Goal: Transaction & Acquisition: Purchase product/service

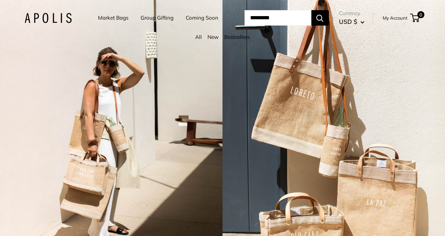
click at [188, 20] on link "Coming Soon" at bounding box center [202, 18] width 33 height 10
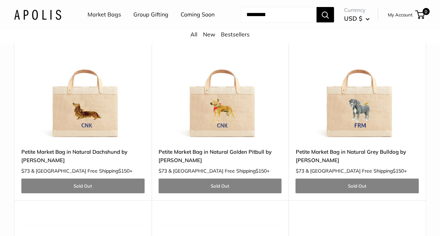
scroll to position [2484, 0]
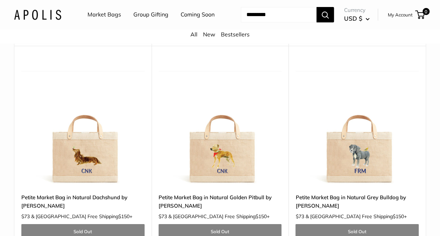
click at [0, 0] on img at bounding box center [0, 0] width 0 height 0
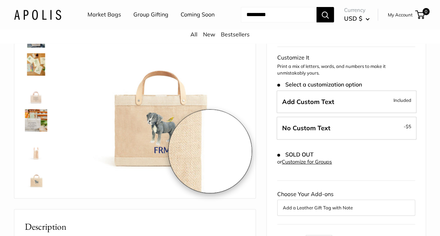
scroll to position [105, 0]
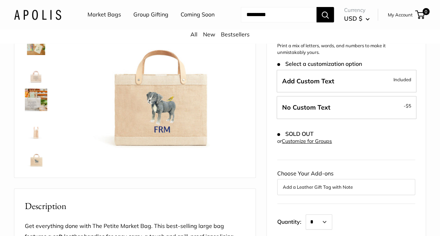
click at [35, 83] on img at bounding box center [36, 72] width 22 height 22
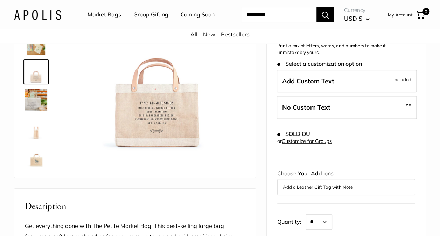
click at [38, 111] on img at bounding box center [36, 100] width 22 height 22
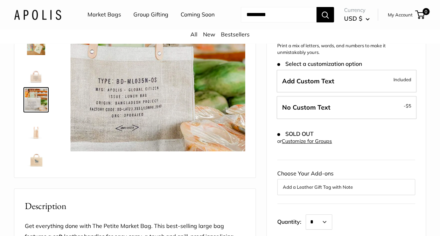
click at [38, 139] on img at bounding box center [36, 127] width 22 height 22
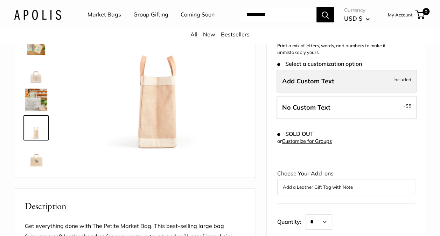
click at [405, 84] on span "Included" at bounding box center [402, 79] width 18 height 8
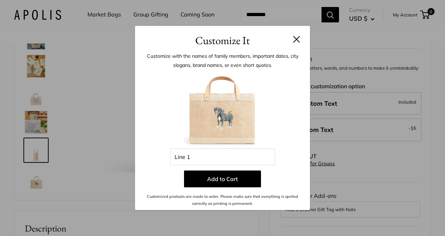
click at [296, 39] on button at bounding box center [296, 39] width 7 height 7
